Goal: Information Seeking & Learning: Find specific fact

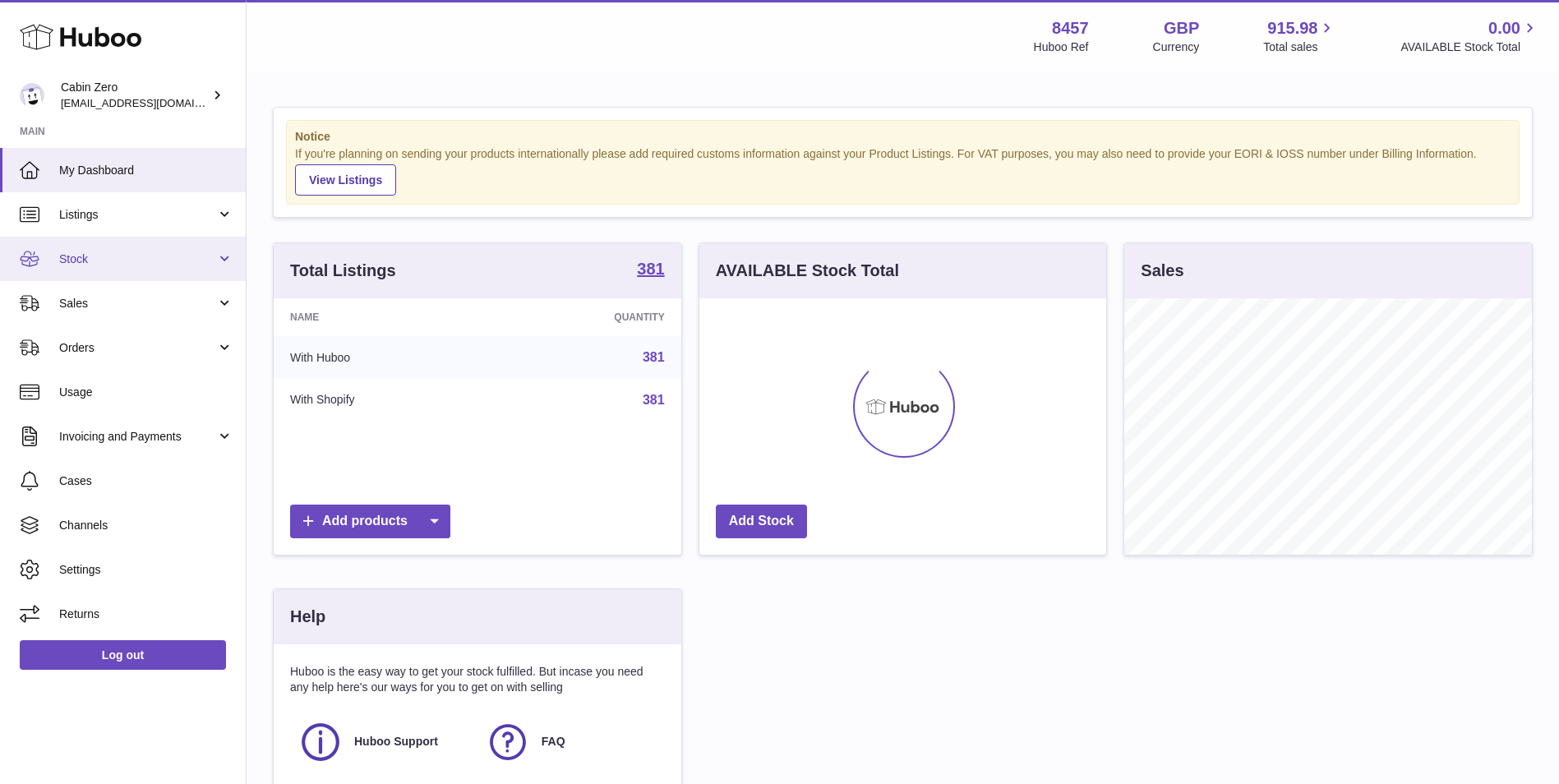
scroll to position [257, 407]
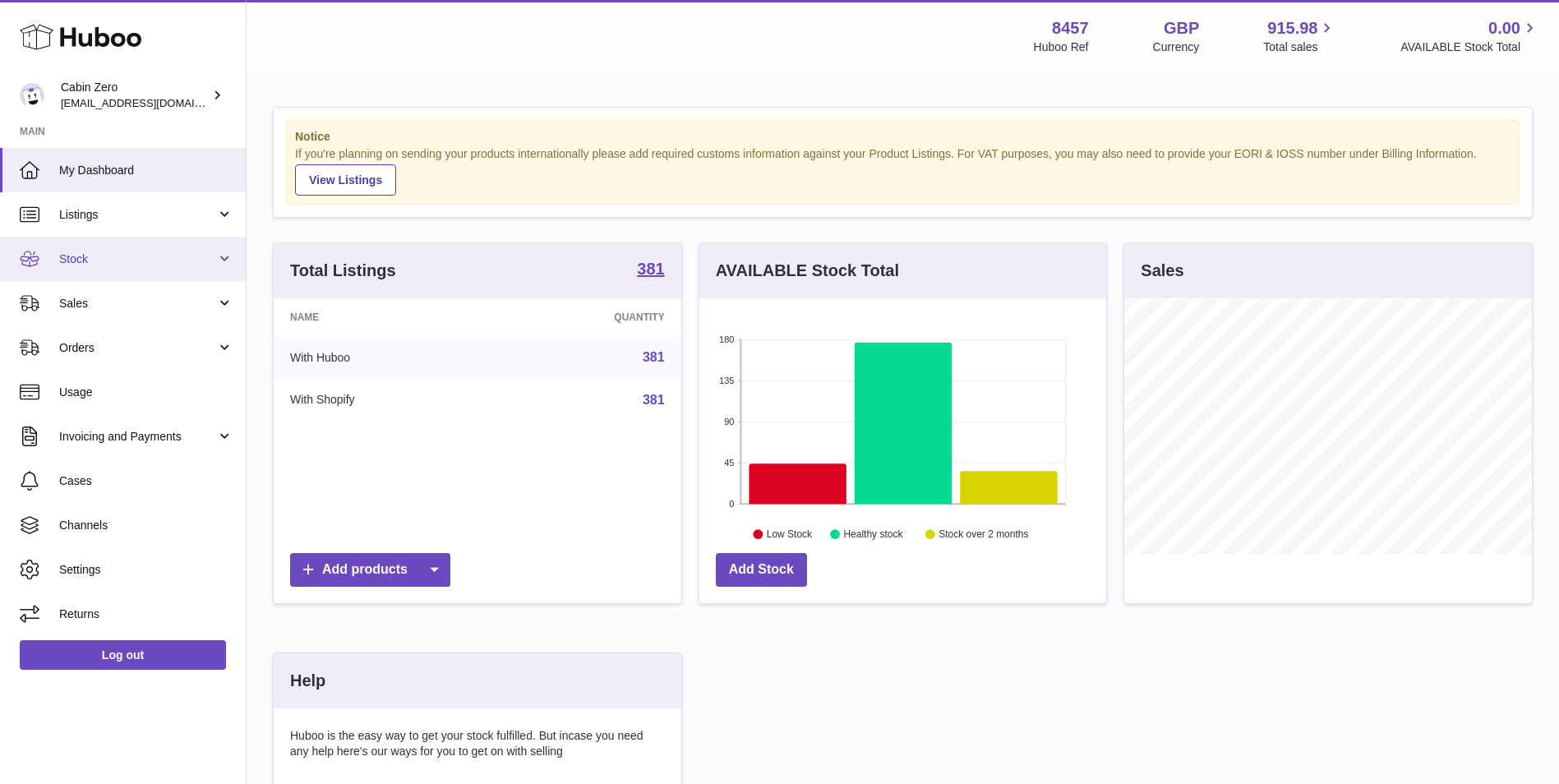
click at [145, 250] on link "Stock" at bounding box center [122, 258] width 246 height 44
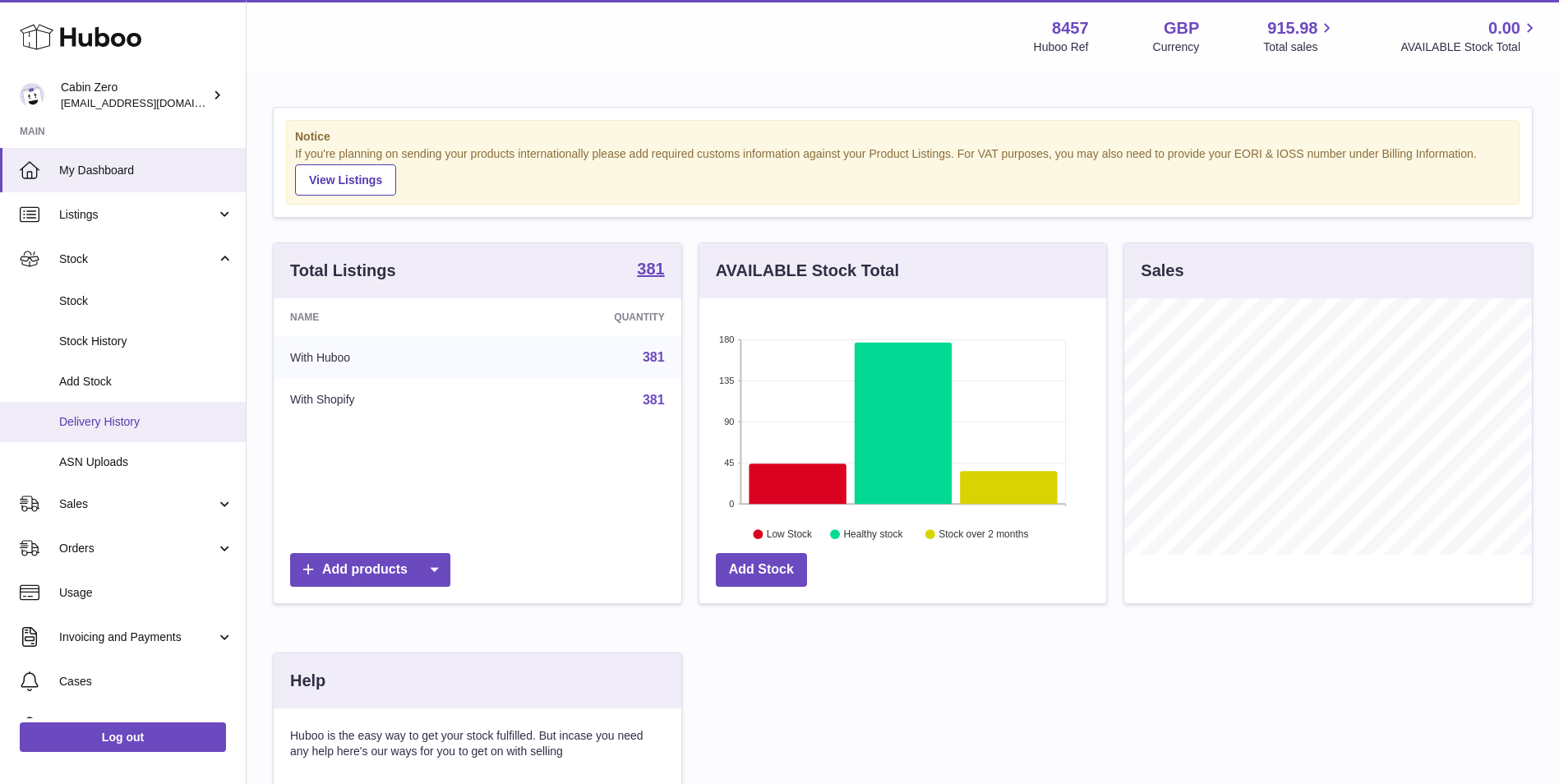
click at [102, 416] on span "Delivery History" at bounding box center [146, 421] width 174 height 16
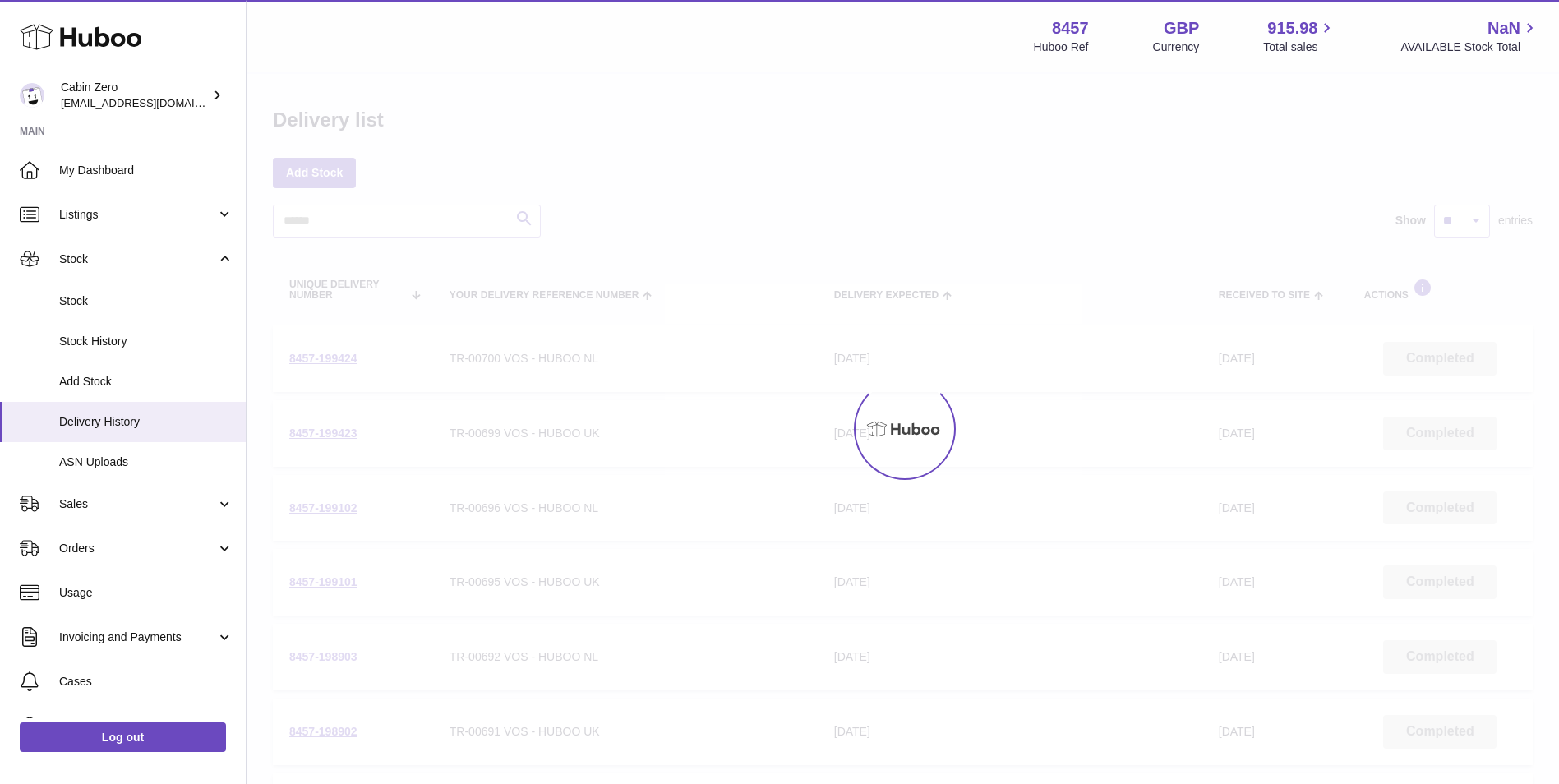
click at [1353, 345] on div at bounding box center [902, 428] width 1313 height 709
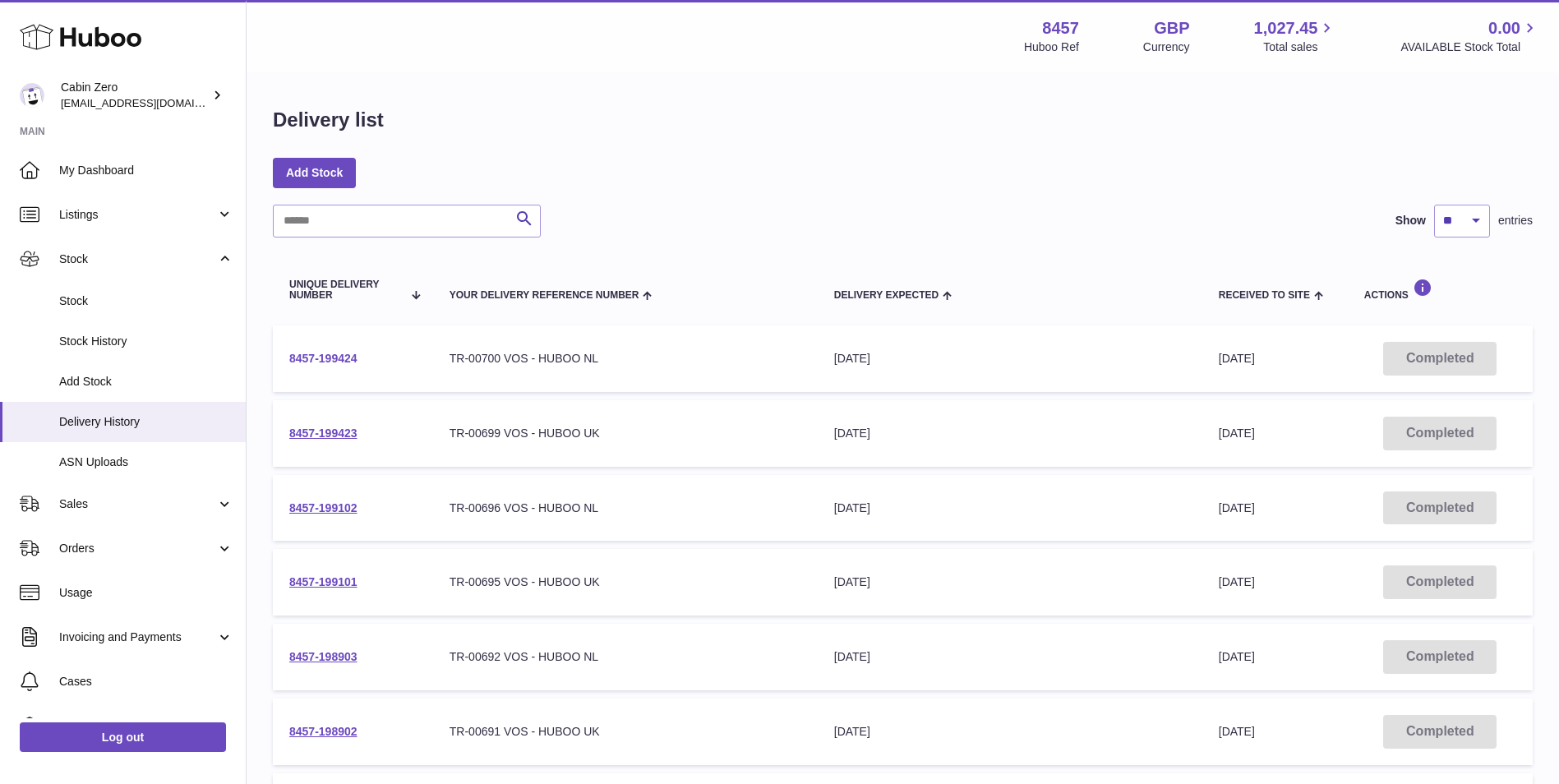
click at [303, 356] on link "8457-199424" at bounding box center [323, 357] width 69 height 13
click at [351, 428] on link "8457-199423" at bounding box center [323, 433] width 69 height 13
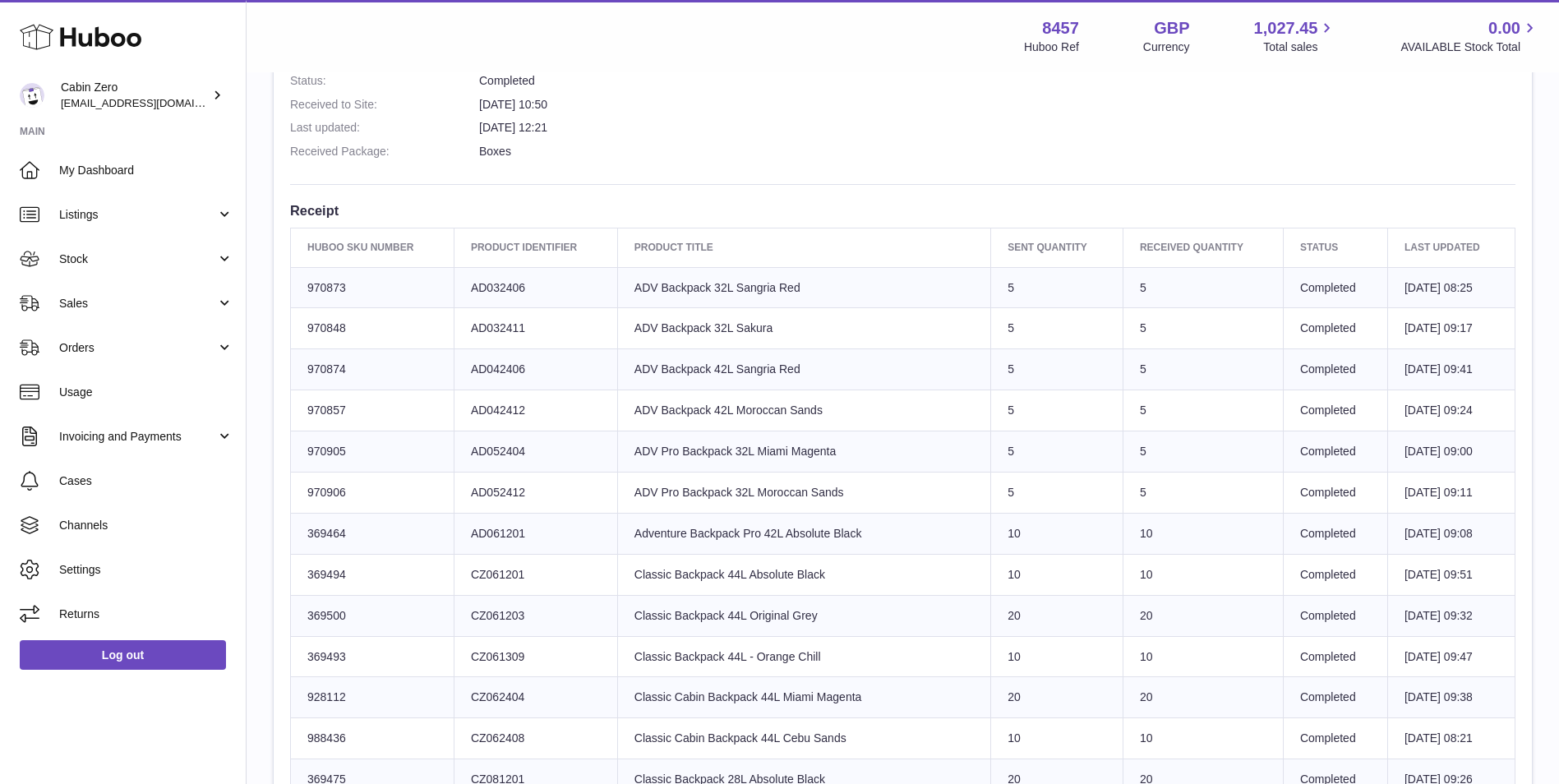
scroll to position [575, 0]
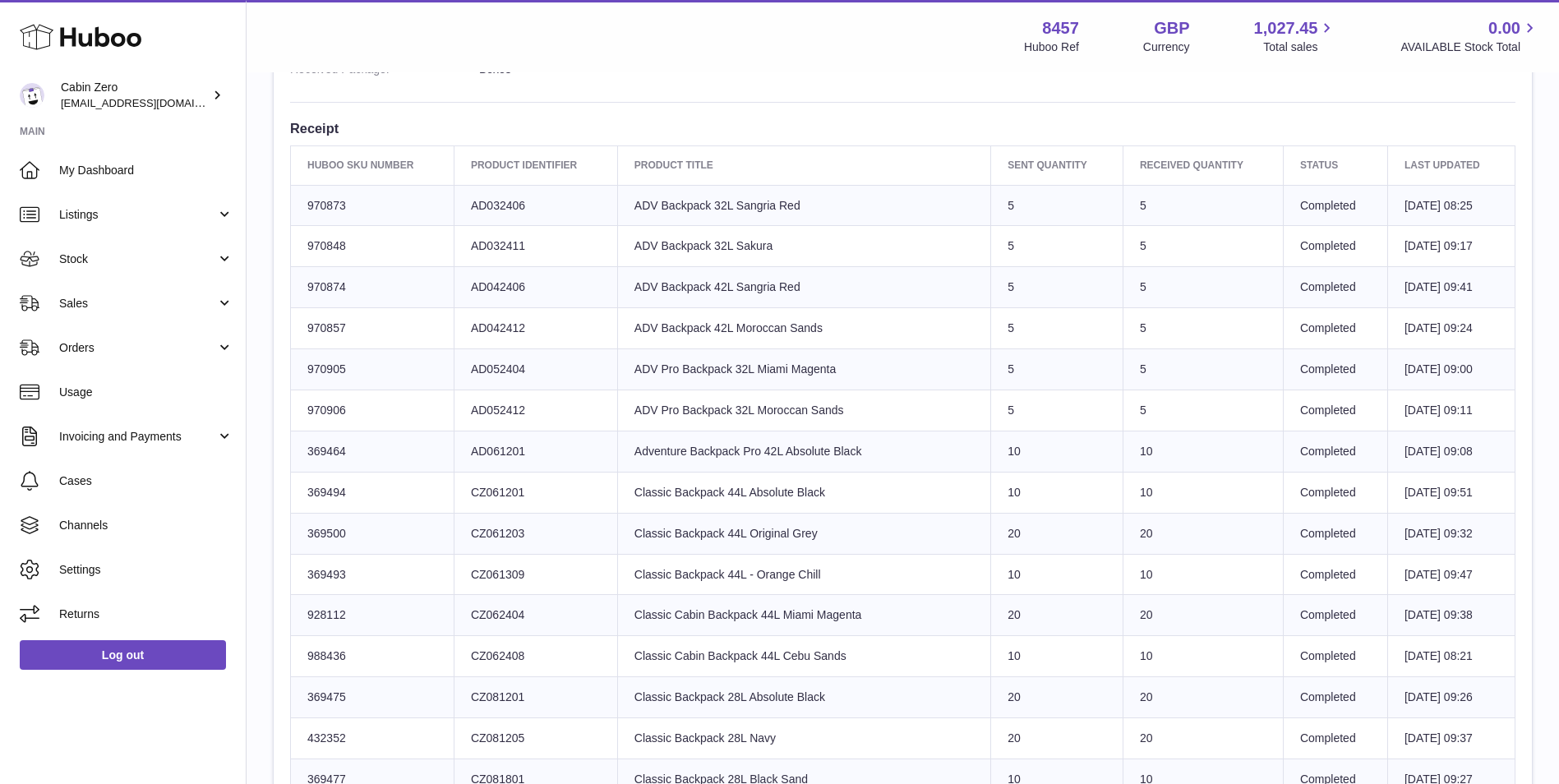
click at [306, 200] on td "Huboo SKU Number 970873" at bounding box center [372, 205] width 163 height 41
click at [307, 200] on td "Huboo SKU Number 970873" at bounding box center [372, 205] width 163 height 41
copy td "970873"
click at [335, 241] on td "Huboo SKU Number 970848" at bounding box center [372, 245] width 163 height 41
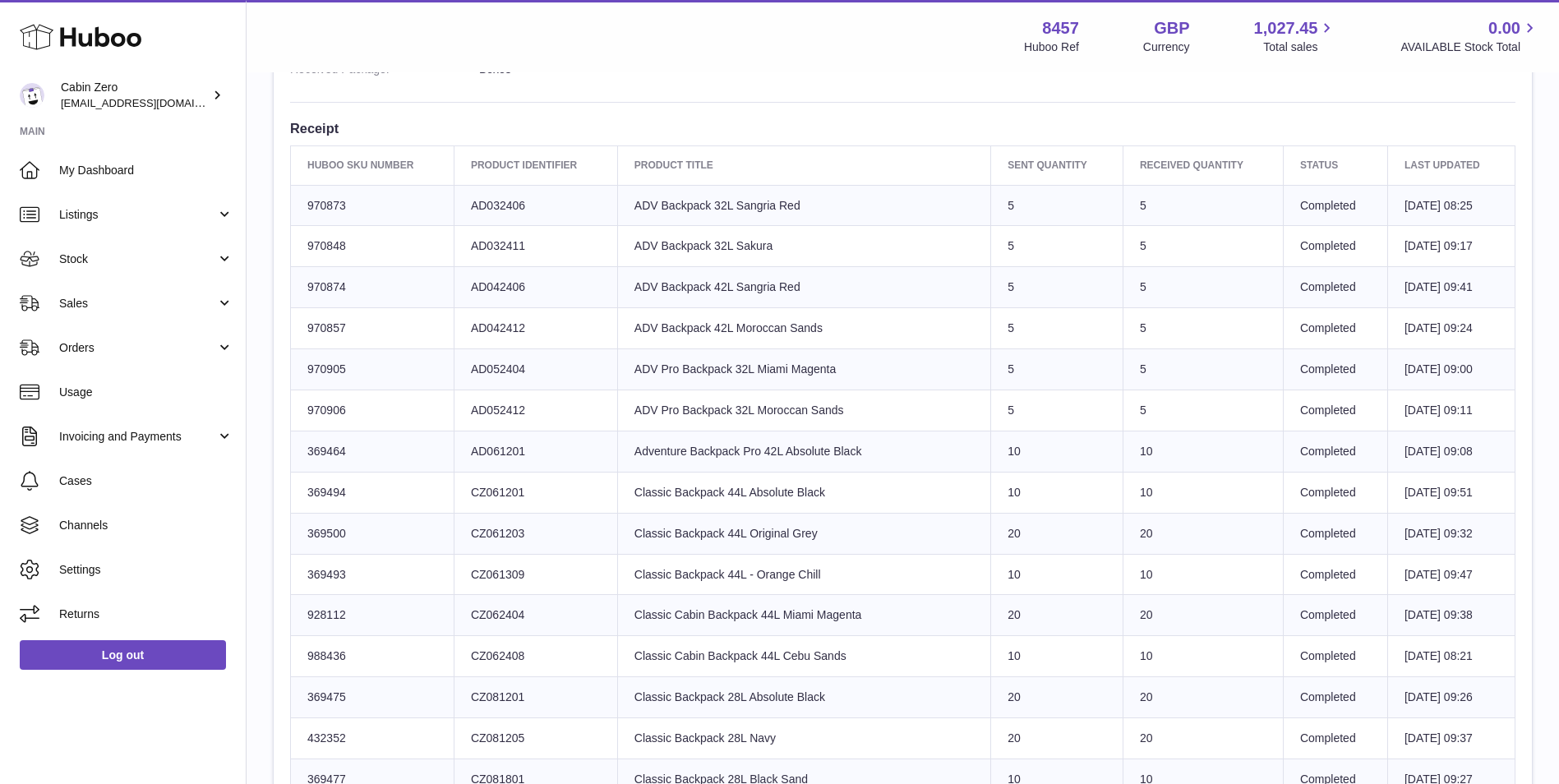
copy td "970848"
click at [330, 283] on td "Huboo SKU Number 970874" at bounding box center [372, 287] width 163 height 41
click at [330, 281] on td "Huboo SKU Number 970874" at bounding box center [372, 287] width 163 height 41
copy td "970874"
click at [320, 327] on td "Huboo SKU Number 970857" at bounding box center [372, 328] width 163 height 41
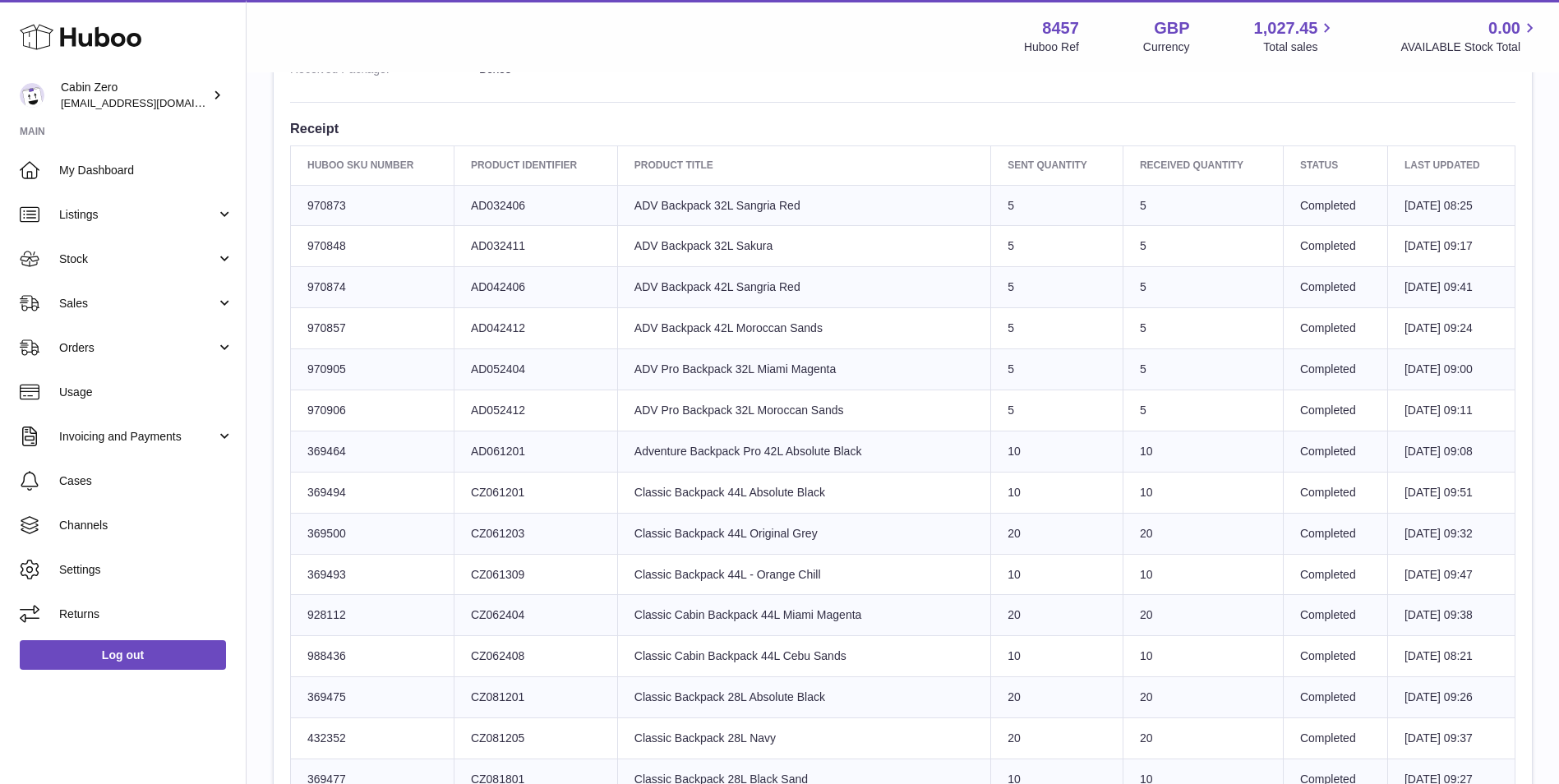
click at [320, 327] on td "Huboo SKU Number 970857" at bounding box center [372, 328] width 163 height 41
copy td "970857"
click at [324, 367] on td "Huboo SKU Number 970905" at bounding box center [372, 369] width 163 height 41
copy td "970905"
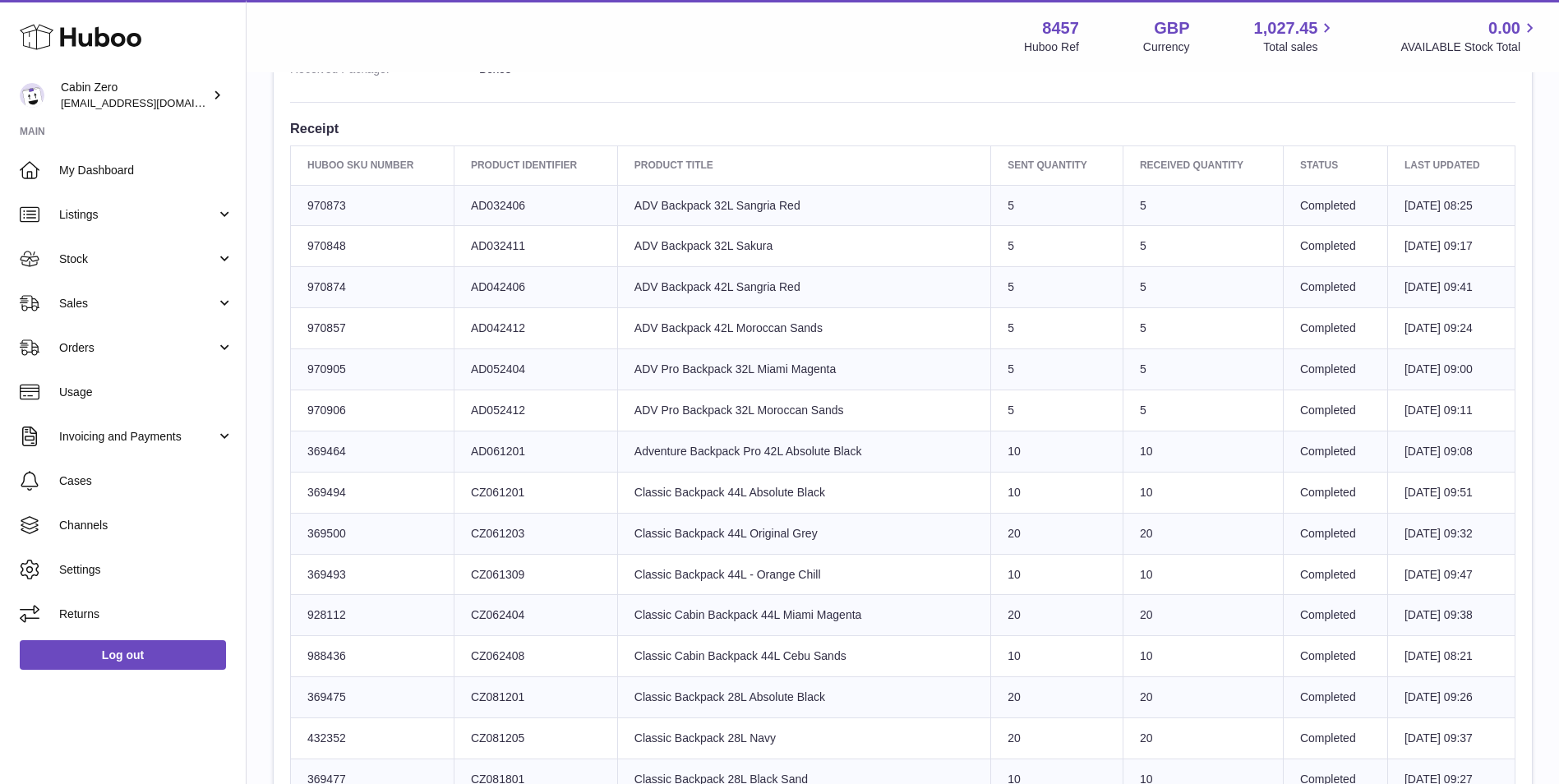
click at [329, 413] on td "Huboo SKU Number 970906" at bounding box center [372, 409] width 163 height 41
copy td "970906"
click at [349, 458] on td "Huboo SKU Number 369464" at bounding box center [372, 450] width 163 height 41
click at [339, 448] on td "Huboo SKU Number 369464" at bounding box center [372, 450] width 163 height 41
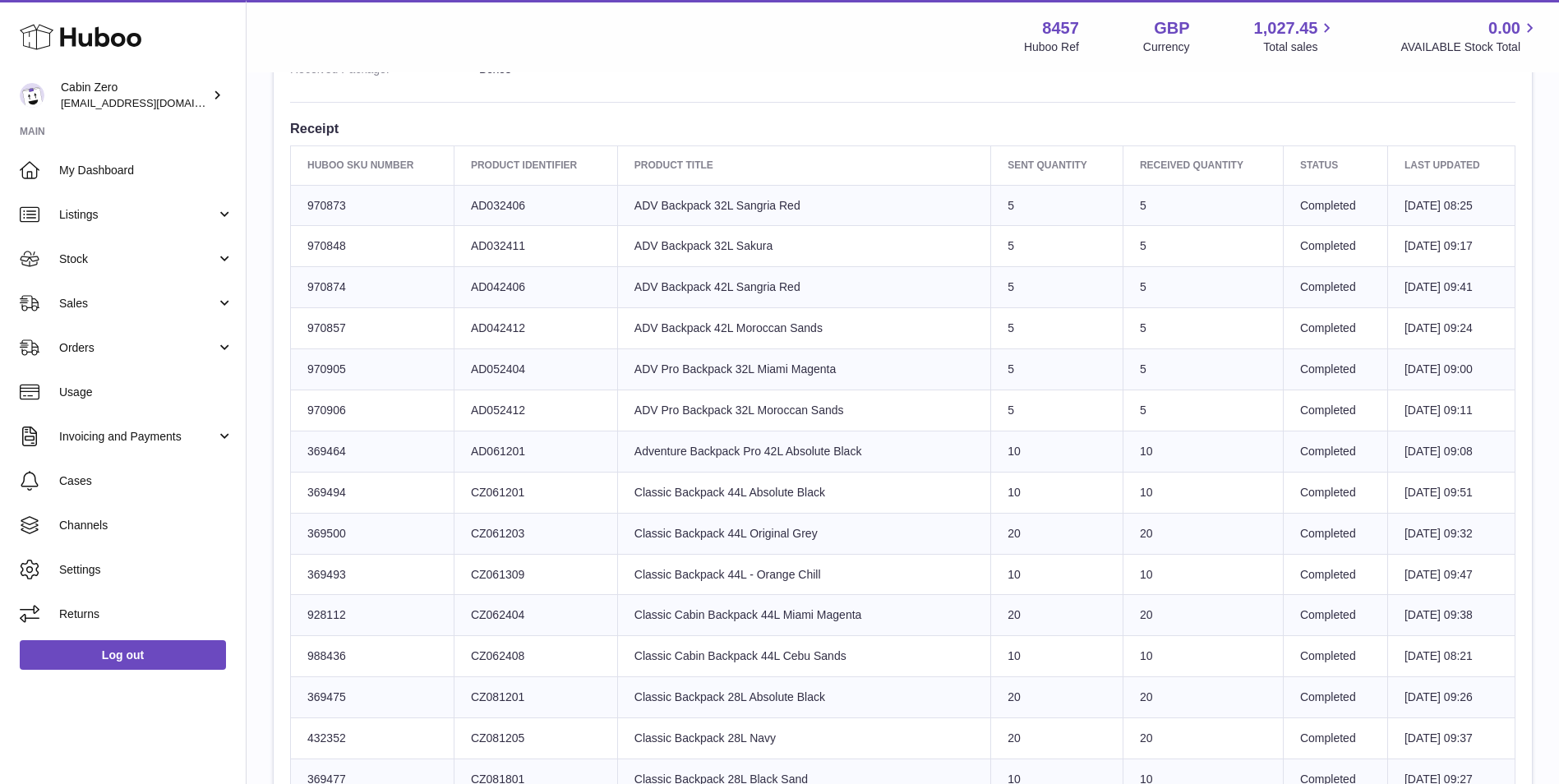
click at [339, 448] on td "Huboo SKU Number 369464" at bounding box center [372, 450] width 163 height 41
copy td "369464"
click at [336, 487] on td "Huboo SKU Number 369494" at bounding box center [372, 492] width 163 height 41
copy td "369494"
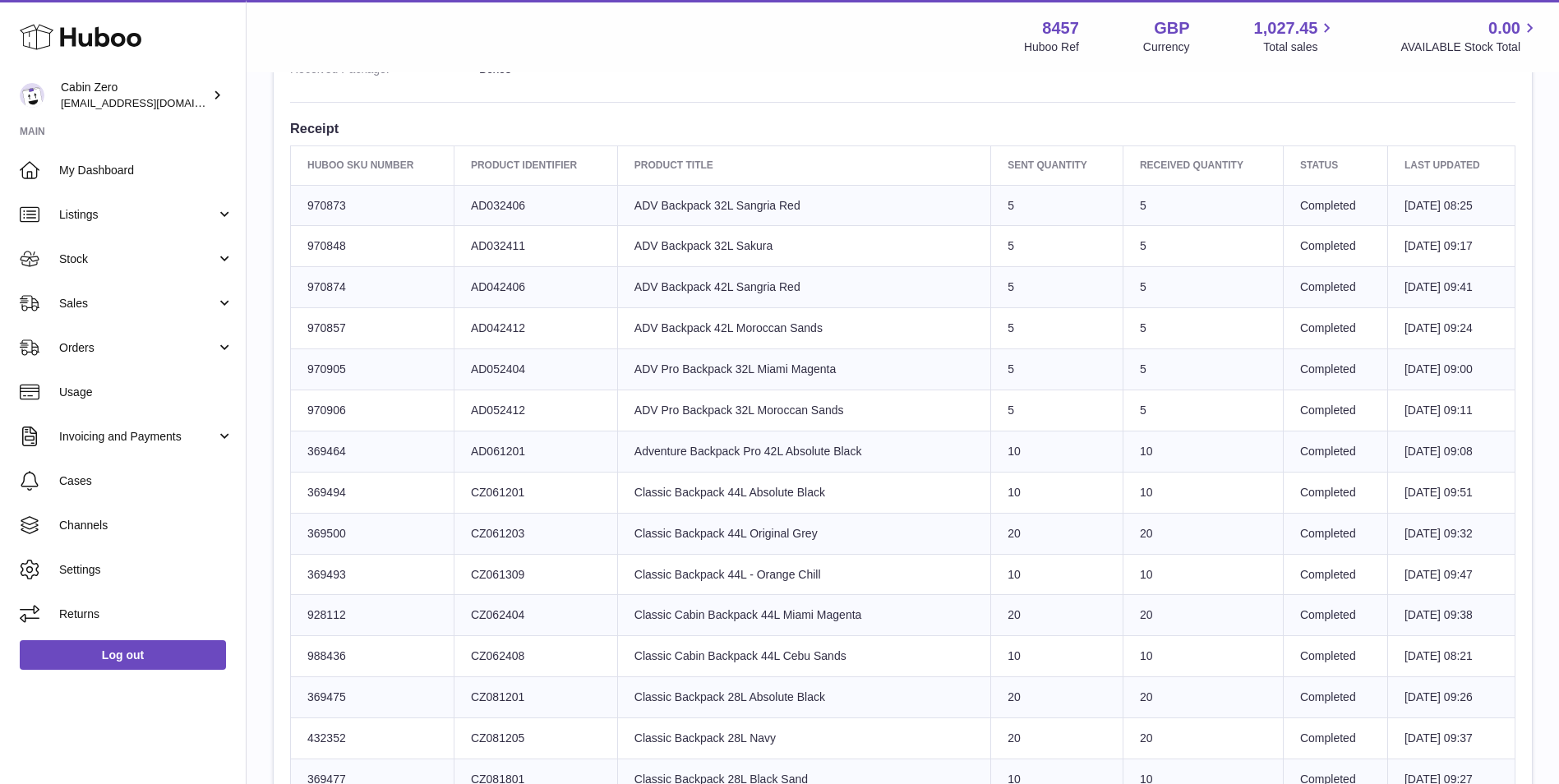
click at [338, 536] on td "Huboo SKU Number 369500" at bounding box center [372, 532] width 163 height 41
copy td "369500"
